Goal: Task Accomplishment & Management: Complete application form

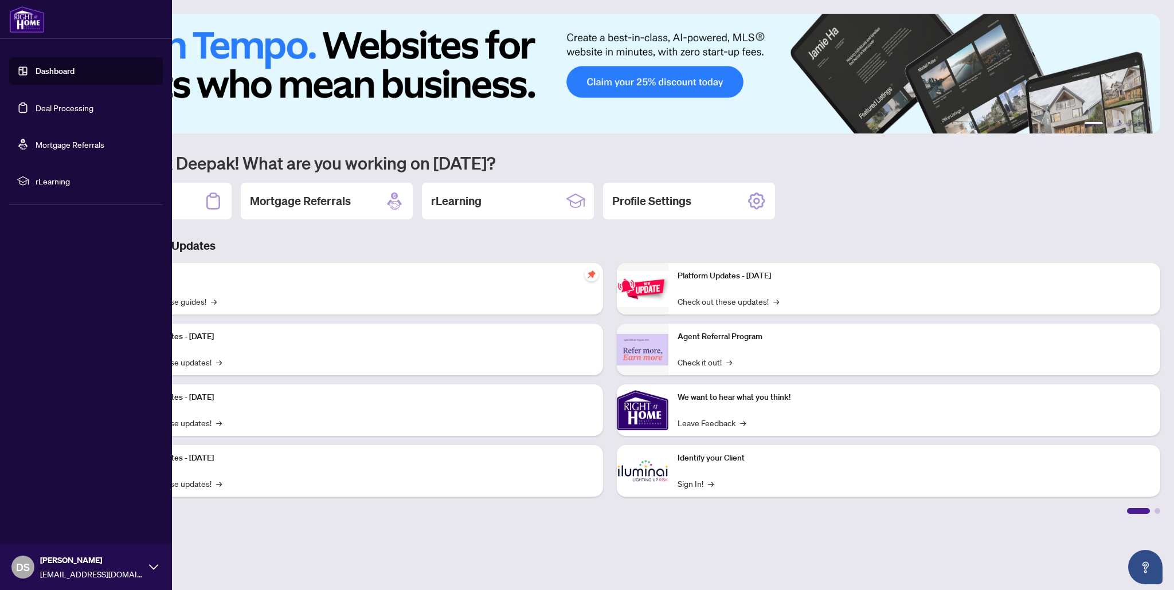
click at [72, 106] on link "Deal Processing" at bounding box center [65, 108] width 58 height 10
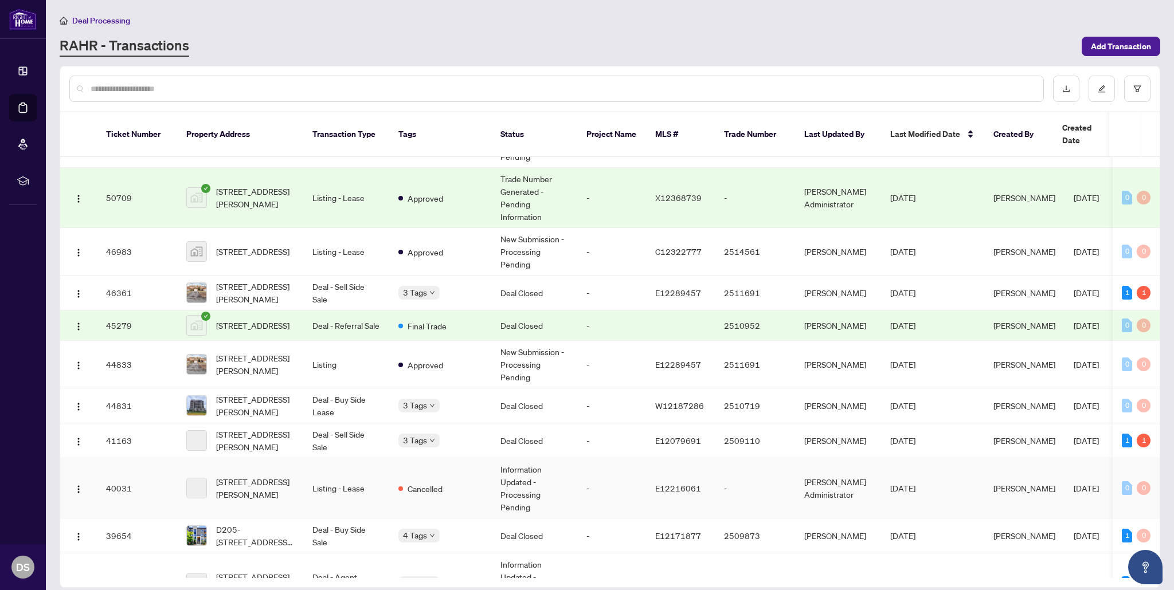
scroll to position [374, 0]
click at [287, 281] on span "[STREET_ADDRESS][PERSON_NAME]" at bounding box center [255, 291] width 78 height 25
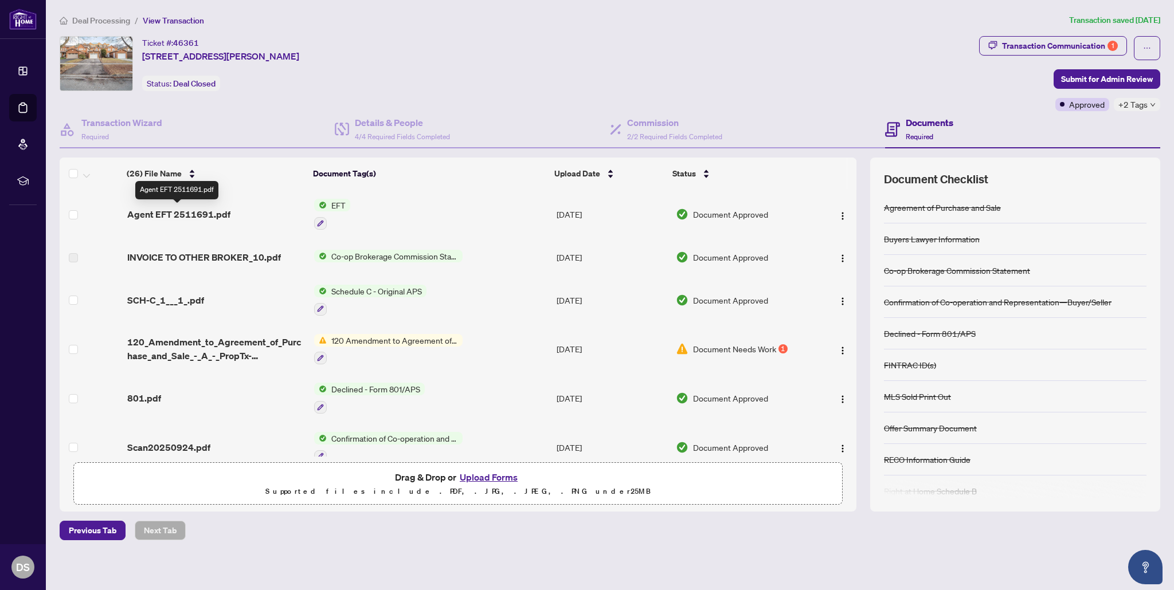
click at [225, 211] on span "Agent EFT 2511691.pdf" at bounding box center [178, 215] width 103 height 14
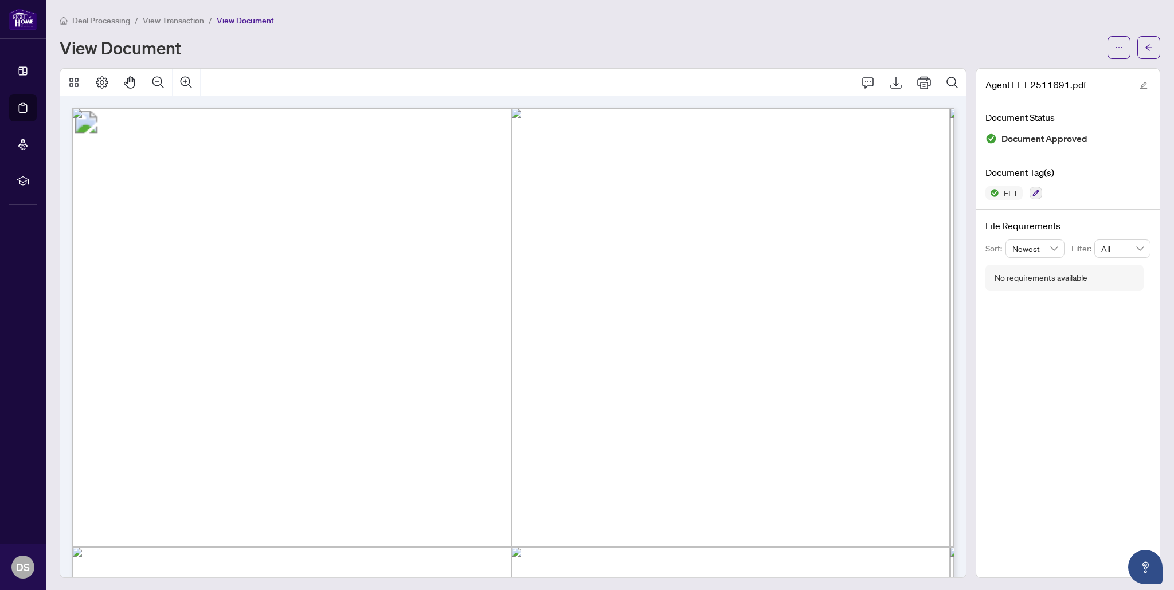
scroll to position [3, 0]
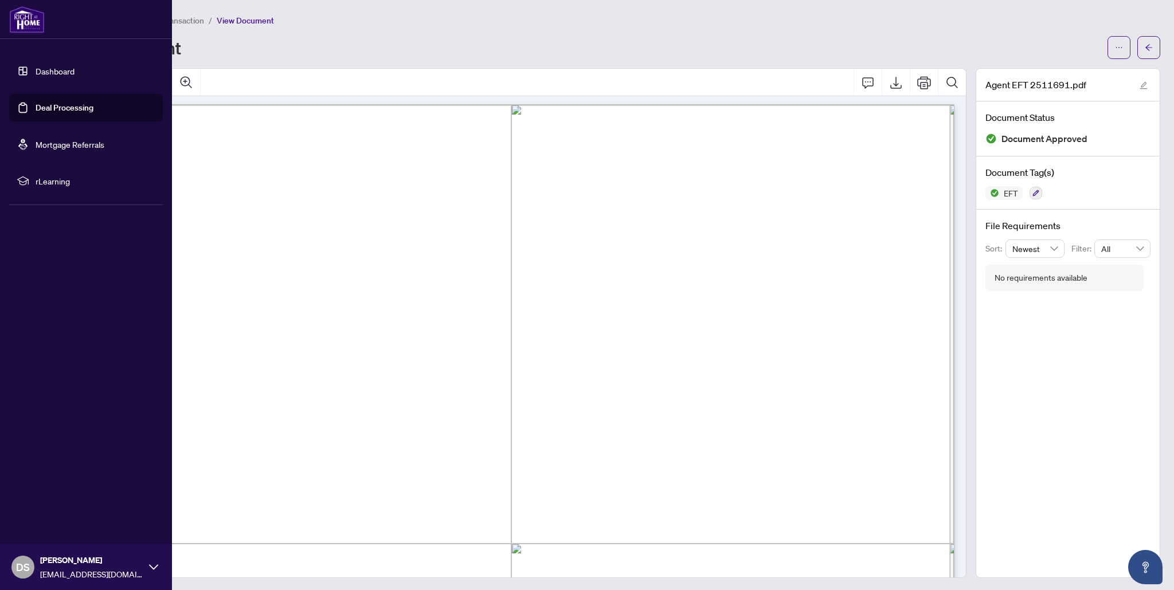
click at [71, 70] on link "Dashboard" at bounding box center [55, 71] width 39 height 10
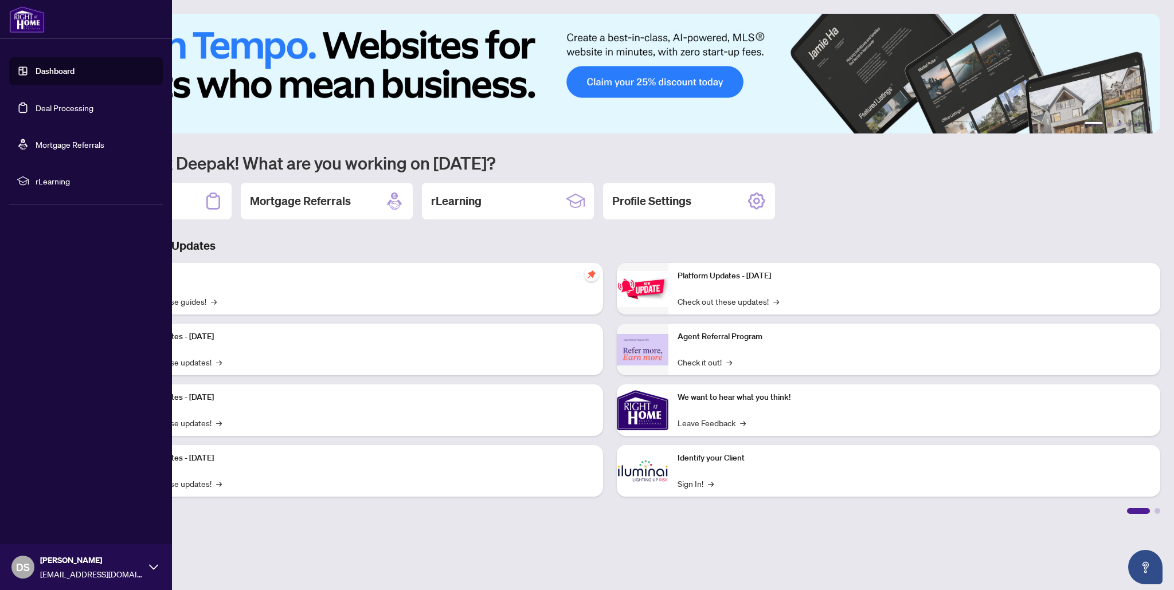
click at [49, 108] on link "Deal Processing" at bounding box center [65, 108] width 58 height 10
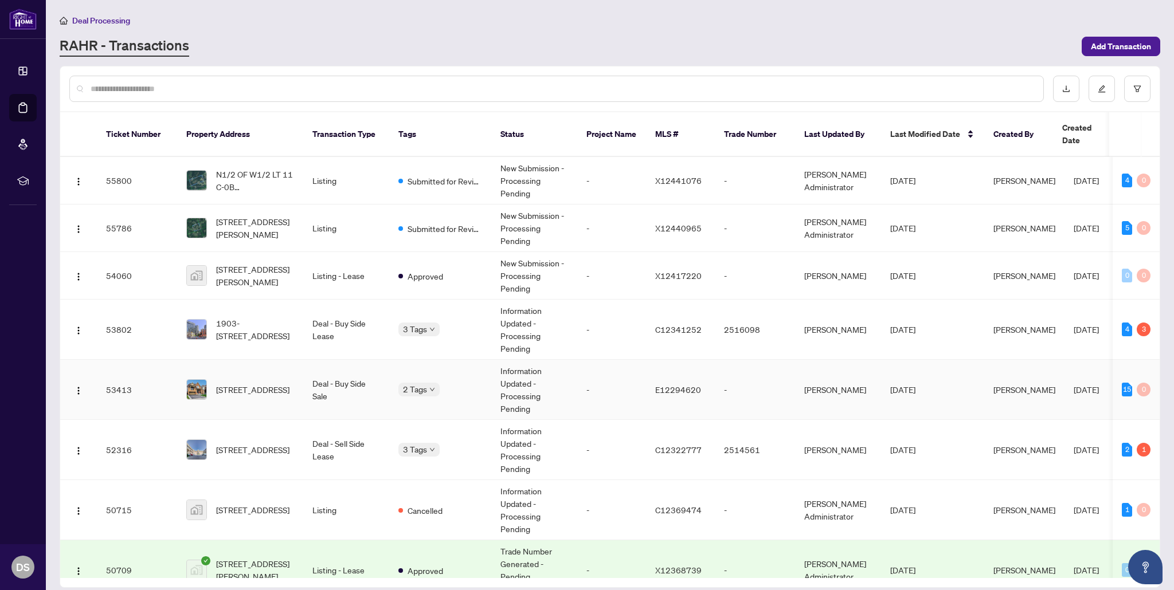
click at [328, 386] on td "Deal - Buy Side Sale" at bounding box center [346, 390] width 86 height 60
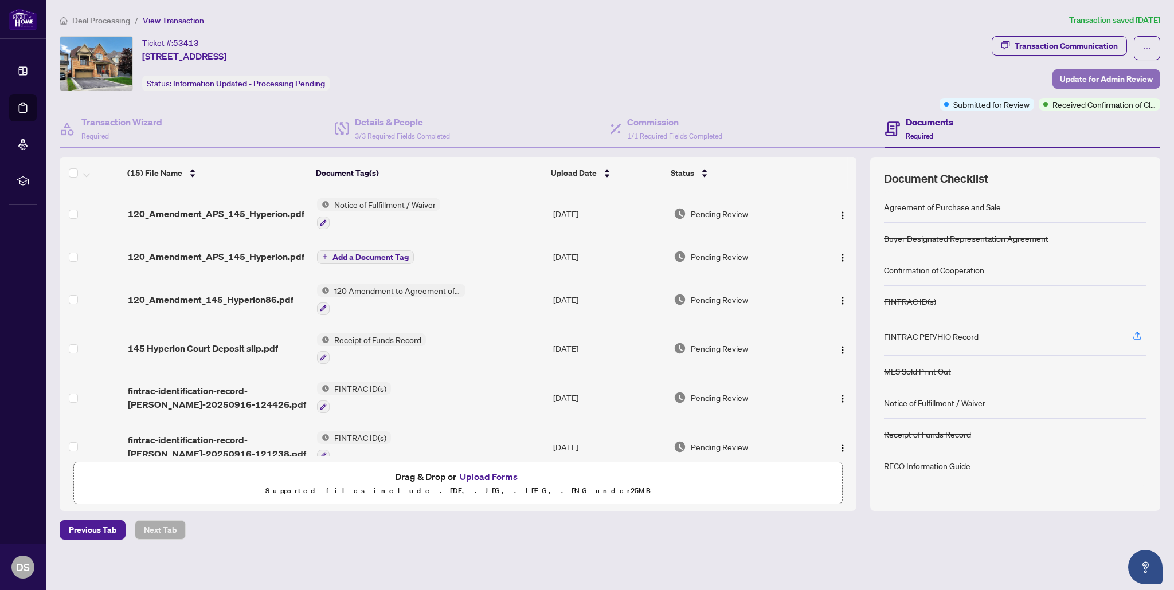
click at [1084, 81] on span "Update for Admin Review" at bounding box center [1106, 79] width 93 height 18
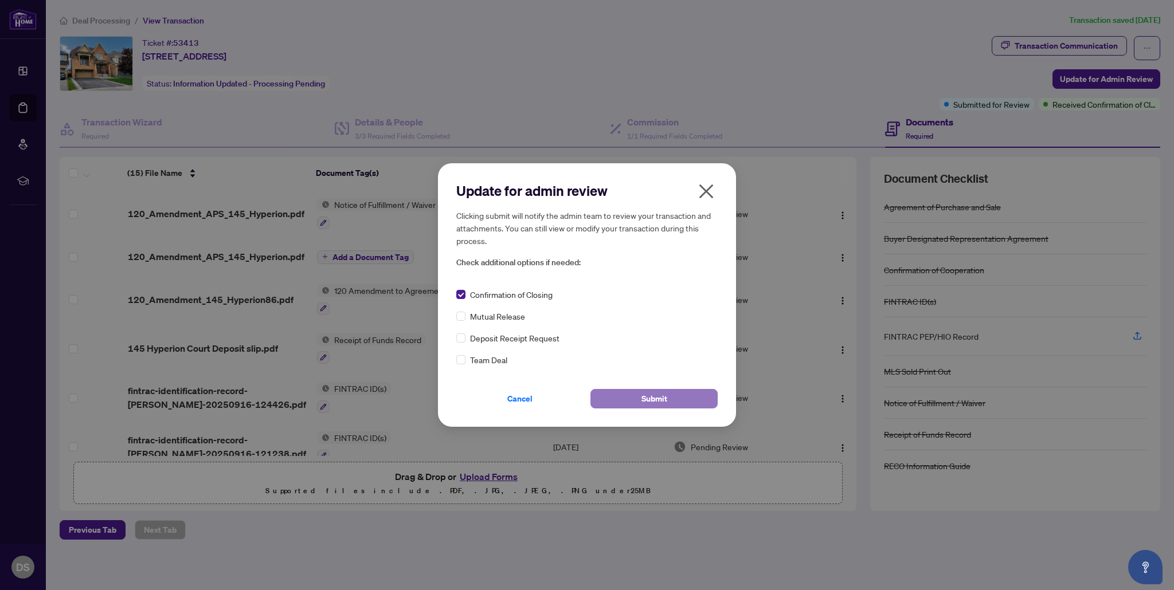
click at [624, 401] on button "Submit" at bounding box center [653, 398] width 127 height 19
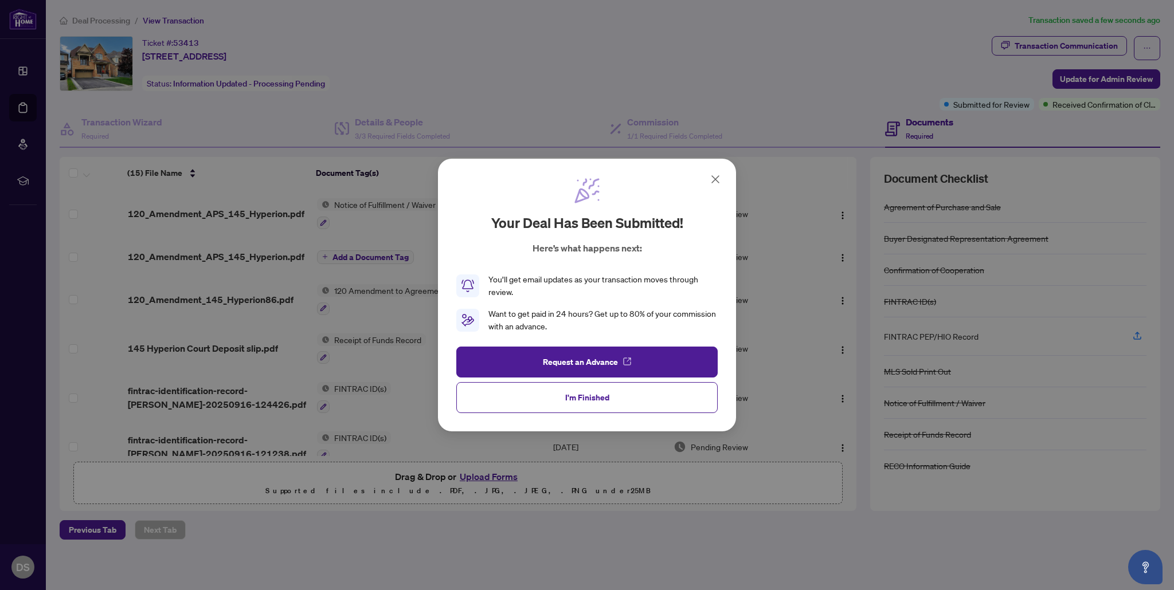
click at [586, 396] on span "I'm Finished" at bounding box center [587, 398] width 44 height 18
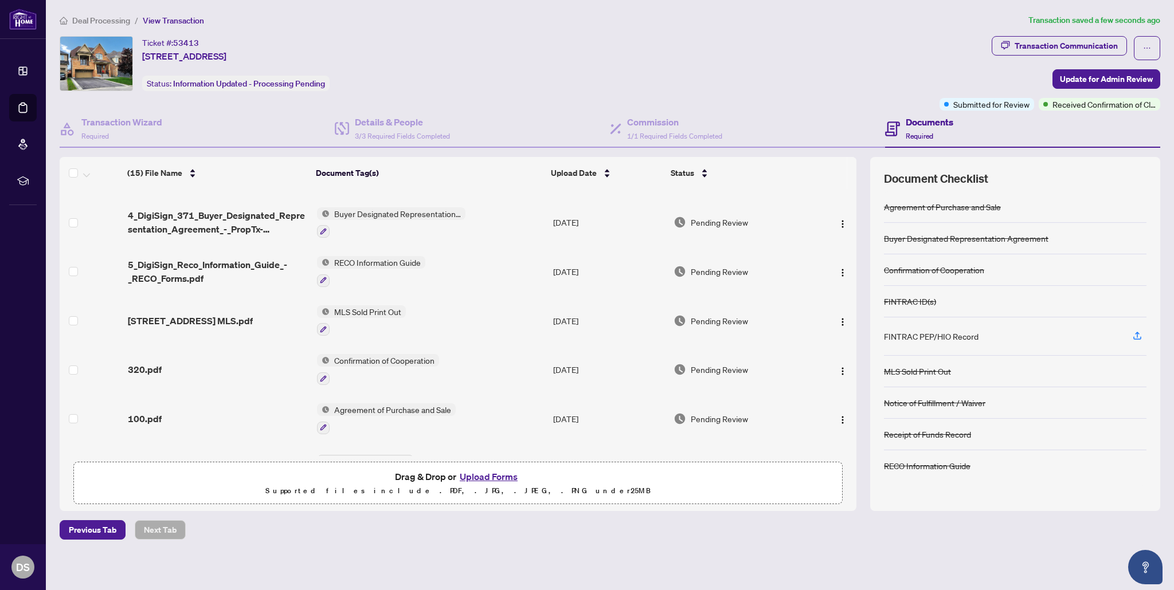
scroll to position [385, 0]
click at [380, 310] on span "MLS Sold Print Out" at bounding box center [368, 310] width 76 height 13
click at [204, 314] on span "[STREET_ADDRESS] MLS.pdf" at bounding box center [190, 320] width 125 height 14
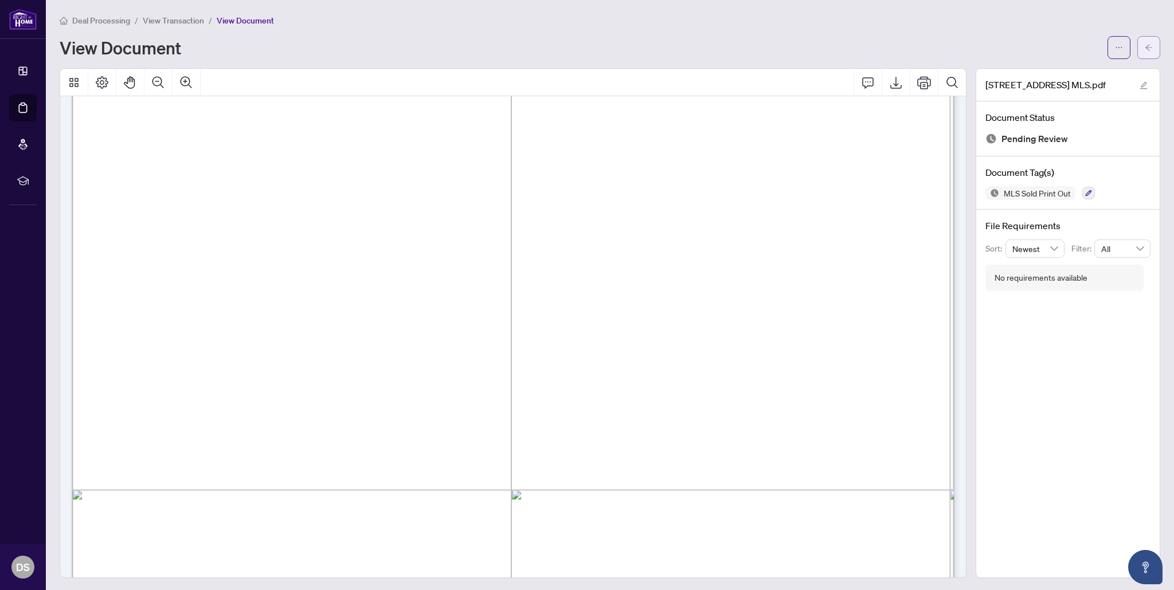
scroll to position [493, 0]
click at [1143, 46] on button "button" at bounding box center [1148, 47] width 23 height 23
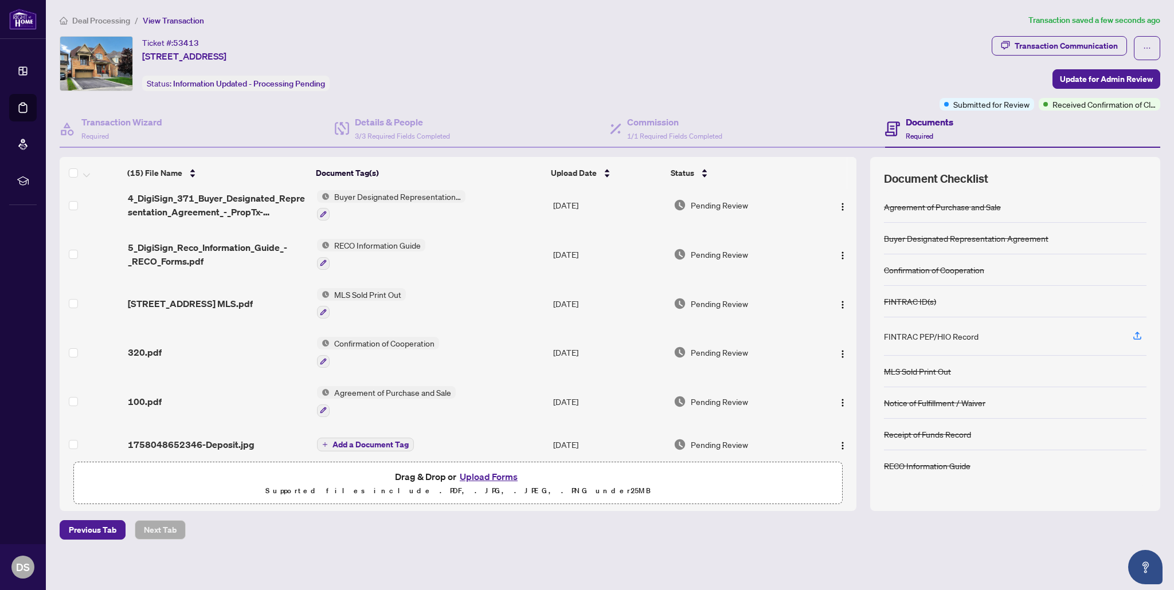
scroll to position [406, 0]
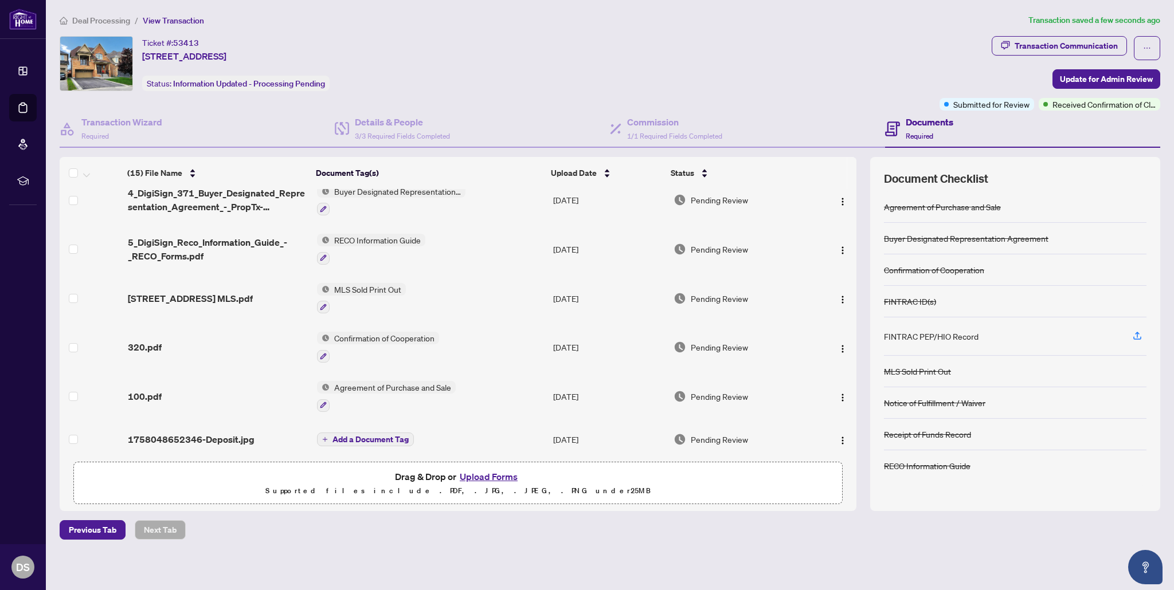
click at [357, 386] on span "Agreement of Purchase and Sale" at bounding box center [393, 387] width 126 height 13
click at [150, 390] on span "100.pdf" at bounding box center [145, 397] width 34 height 14
